Goal: Information Seeking & Learning: Learn about a topic

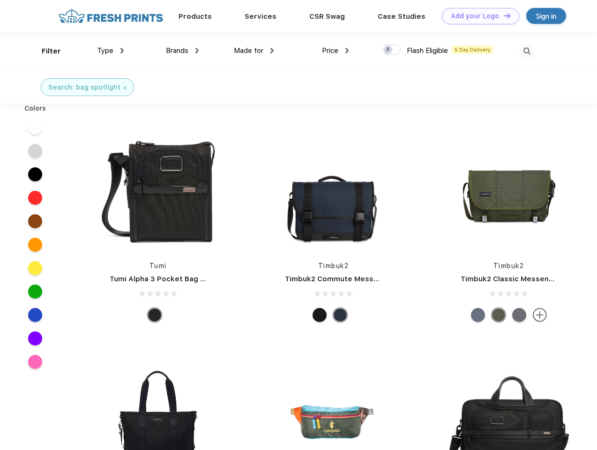
click at [477, 16] on link "Add your Logo Design Tool" at bounding box center [480, 16] width 77 height 16
click at [0, 0] on div "Design Tool" at bounding box center [0, 0] width 0 height 0
click at [503, 15] on link "Add your Logo Design Tool" at bounding box center [480, 16] width 77 height 16
click at [45, 51] on div "Filter" at bounding box center [51, 51] width 19 height 11
click at [111, 51] on span "Type" at bounding box center [105, 50] width 16 height 8
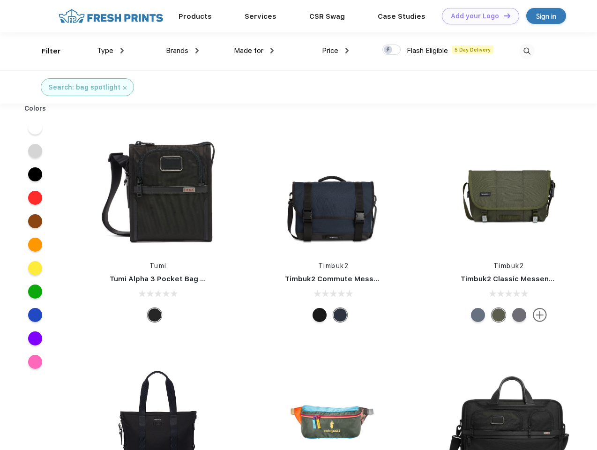
click at [182, 51] on span "Brands" at bounding box center [177, 50] width 23 height 8
click at [254, 51] on span "Made for" at bounding box center [249, 50] width 30 height 8
click at [336, 51] on span "Price" at bounding box center [330, 50] width 16 height 8
click at [392, 50] on div at bounding box center [392, 50] width 18 height 10
click at [389, 50] on input "checkbox" at bounding box center [386, 47] width 6 height 6
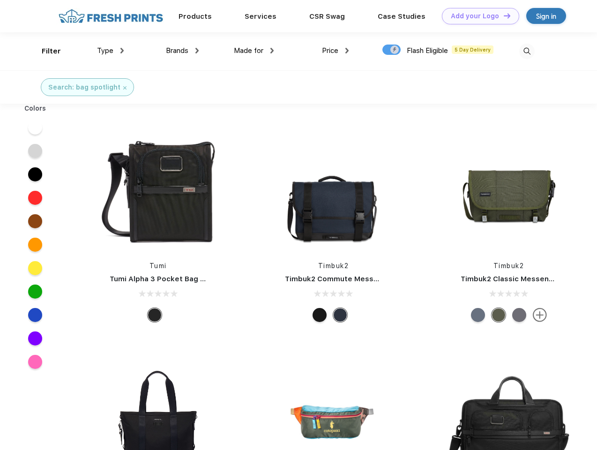
click at [527, 51] on img at bounding box center [527, 51] width 15 height 15
